Goal: Information Seeking & Learning: Learn about a topic

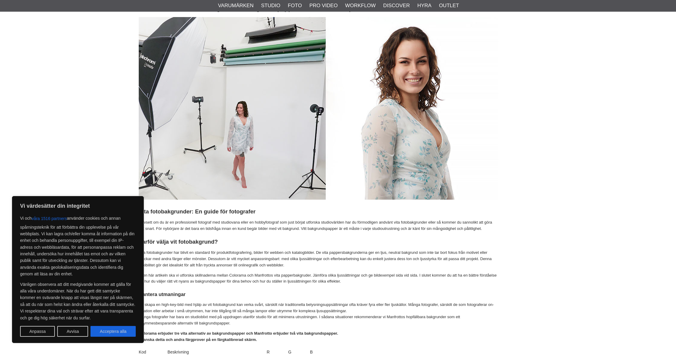
scroll to position [99, 0]
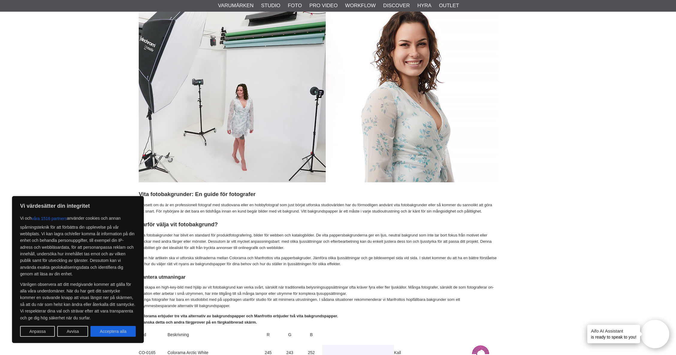
click at [105, 331] on button "Acceptera alla" at bounding box center [112, 331] width 45 height 11
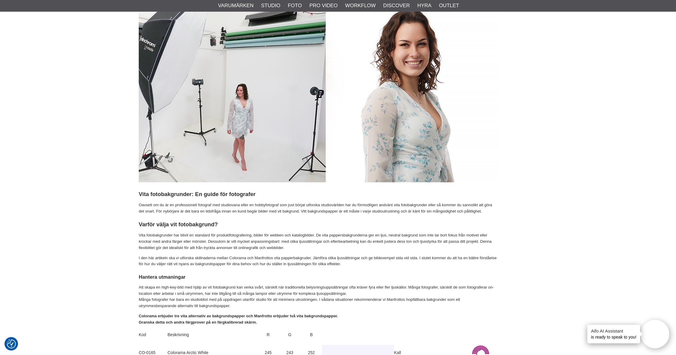
checkbox input "true"
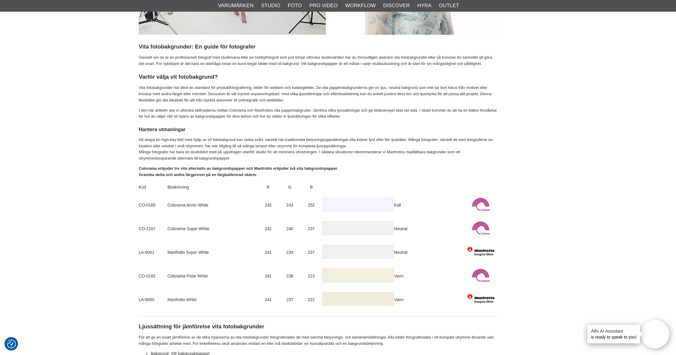
scroll to position [248, 0]
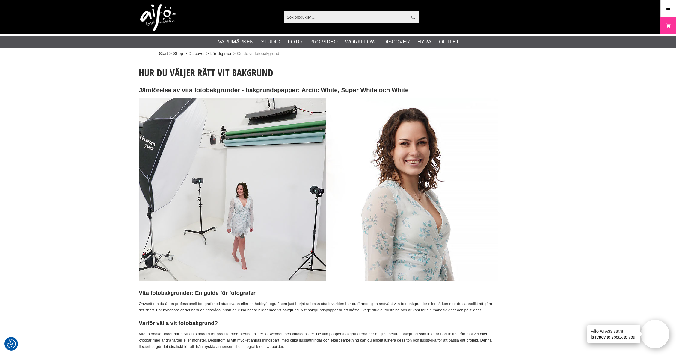
drag, startPoint x: 502, startPoint y: 150, endPoint x: 489, endPoint y: 146, distance: 13.1
